Goal: Task Accomplishment & Management: Complete application form

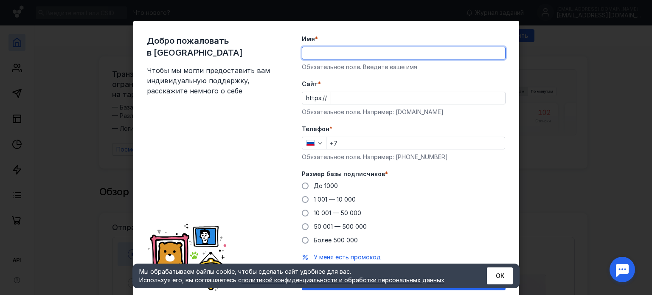
click at [414, 49] on input "Имя *" at bounding box center [403, 53] width 203 height 12
type input "[PERSON_NAME]"
click at [392, 97] on input "Cайт *" at bounding box center [418, 98] width 174 height 12
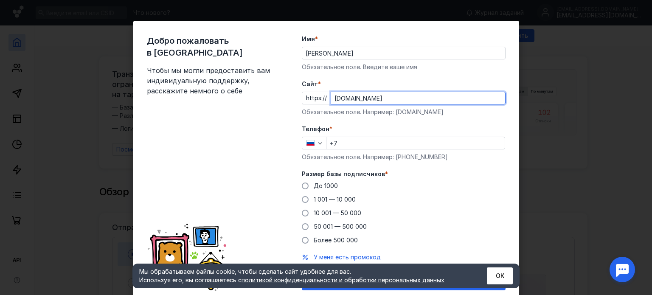
type input "[DOMAIN_NAME]"
click at [384, 138] on input "+7" at bounding box center [416, 143] width 178 height 12
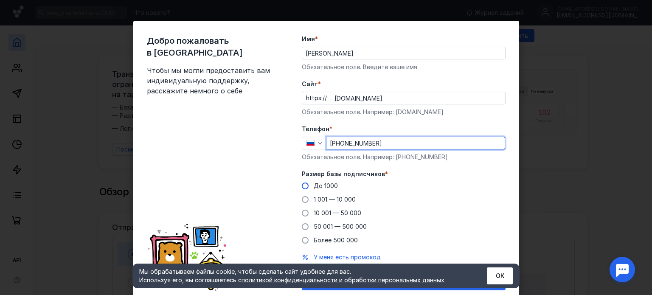
type input "[PHONE_NUMBER]"
click at [302, 186] on span at bounding box center [305, 186] width 7 height 7
click at [0, 0] on input "До 1000" at bounding box center [0, 0] width 0 height 0
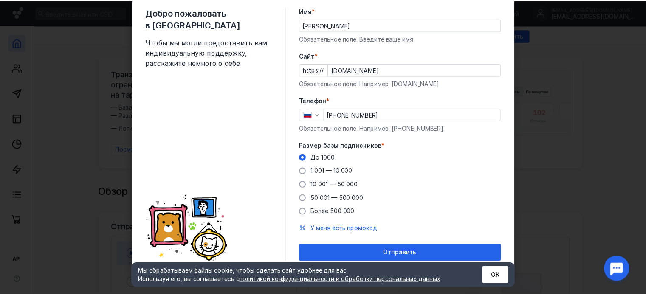
scroll to position [30, 0]
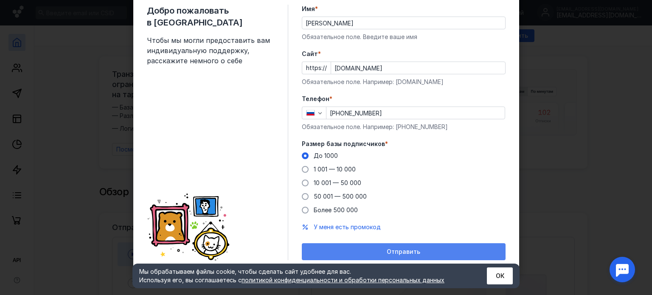
click at [413, 250] on span "Отправить" at bounding box center [404, 251] width 34 height 7
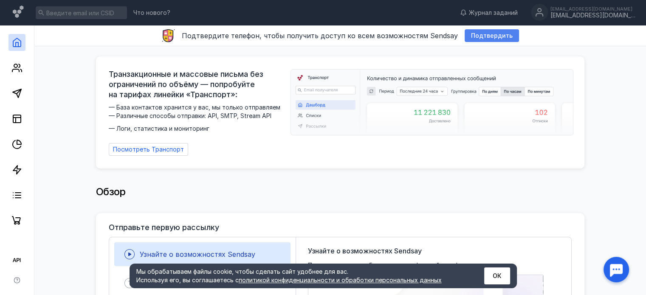
click at [487, 37] on span "Подтвердить" at bounding box center [492, 35] width 42 height 7
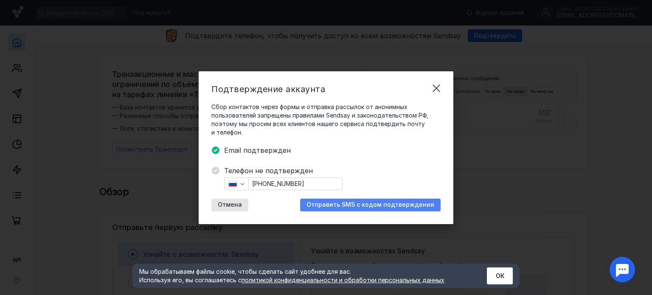
click at [386, 206] on span "Отправить SMS с кодом подтверждения" at bounding box center [371, 204] width 128 height 7
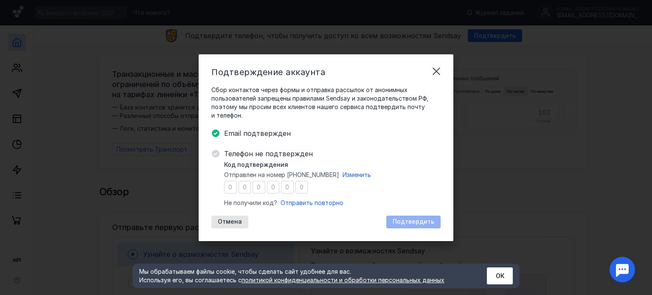
type input "0"
type input "5"
type input "0"
type input "7"
type input "1"
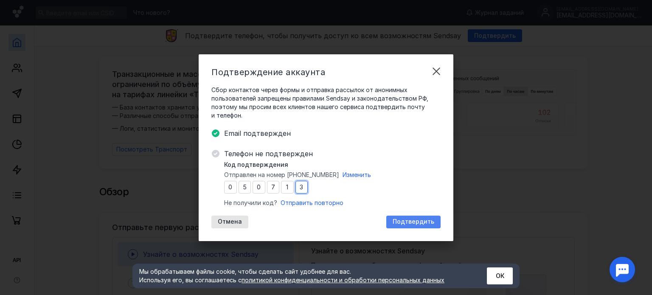
type input "3"
click at [409, 224] on span "Подтвердить" at bounding box center [414, 221] width 42 height 7
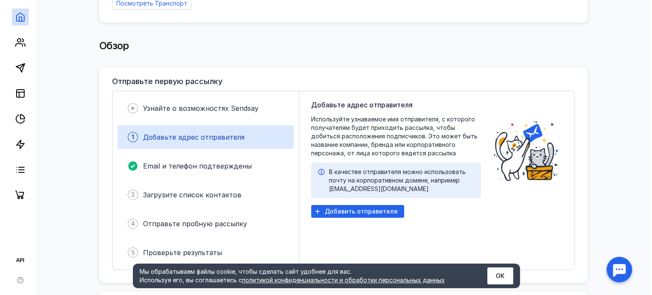
scroll to position [170, 0]
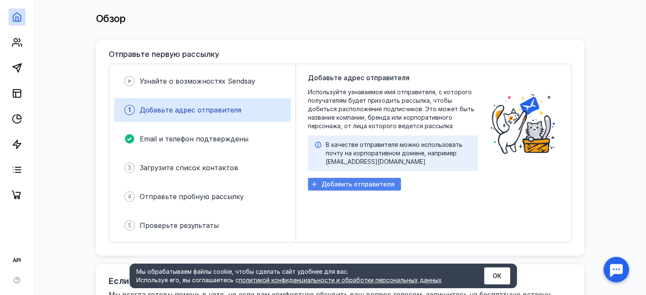
click at [375, 183] on span "Добавить отправителя" at bounding box center [357, 184] width 73 height 7
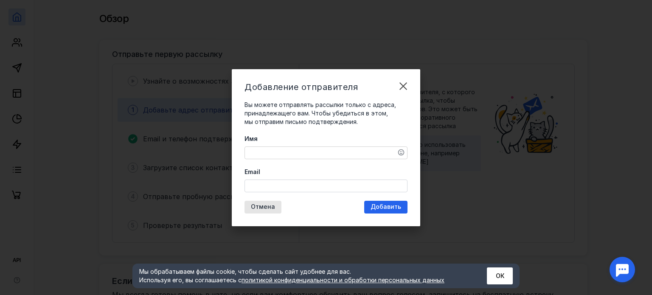
click at [341, 148] on textarea "Имя" at bounding box center [326, 153] width 162 height 12
type textarea "A"
click at [273, 153] on textarea "Фестиваи танца" at bounding box center [326, 153] width 162 height 12
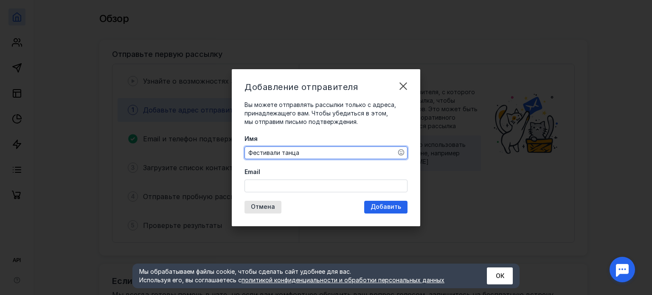
type textarea "Фестивали танца"
click at [285, 184] on input "Email" at bounding box center [326, 186] width 162 height 12
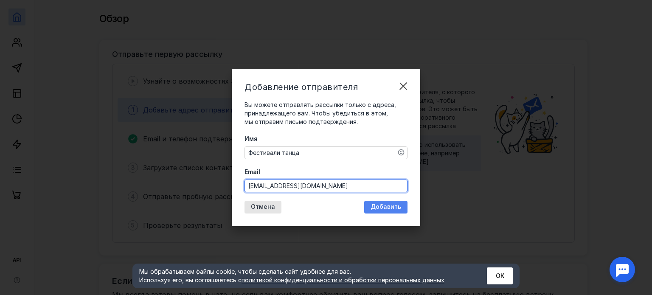
type input "[EMAIL_ADDRESS][DOMAIN_NAME]"
click at [372, 210] on div "Добавление отправителя Вы можете отправлять рассылки только с адреса, принадлеж…" at bounding box center [326, 147] width 189 height 157
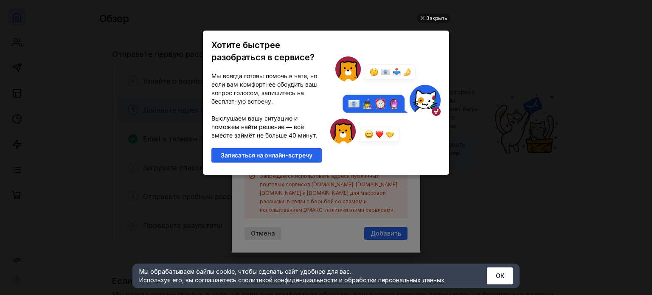
scroll to position [0, 0]
click at [438, 17] on div "Закрыть" at bounding box center [436, 18] width 21 height 9
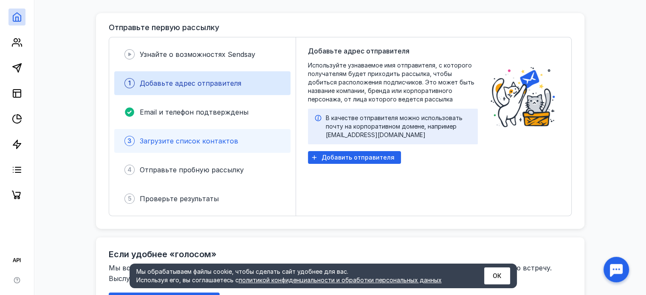
scroll to position [170, 0]
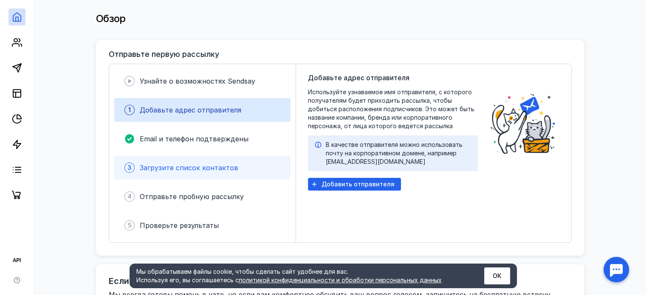
click at [204, 164] on span "Загрузите список контактов" at bounding box center [189, 167] width 99 height 8
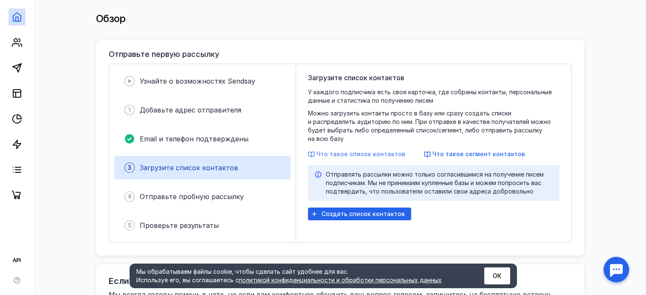
click at [370, 150] on span "Что такое список контактов" at bounding box center [360, 153] width 89 height 7
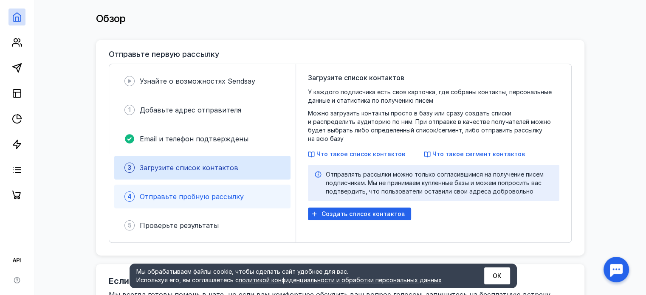
click at [251, 190] on div "4 Отправьте пробную рассылку" at bounding box center [202, 197] width 176 height 24
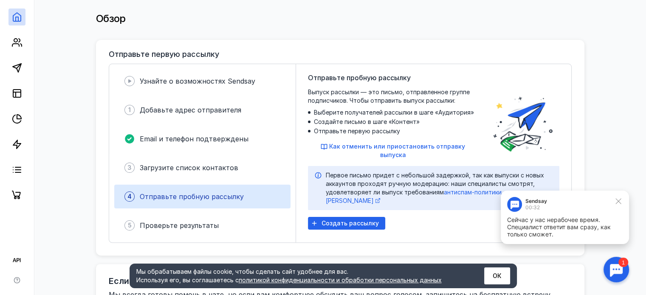
scroll to position [0, 0]
